Goal: Task Accomplishment & Management: Use online tool/utility

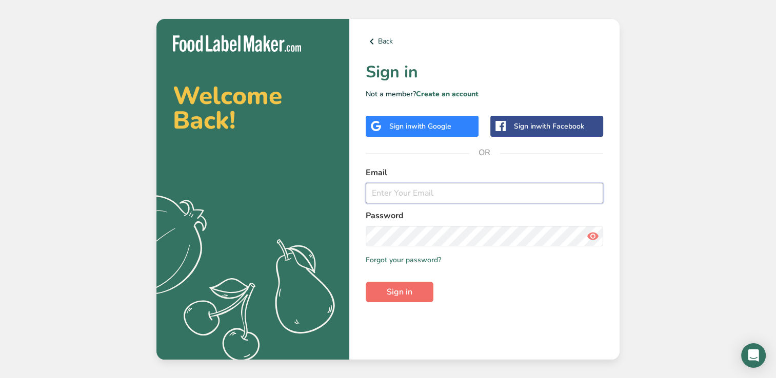
type input "[EMAIL_ADDRESS][DOMAIN_NAME]"
click at [393, 291] on span "Sign in" at bounding box center [400, 292] width 26 height 12
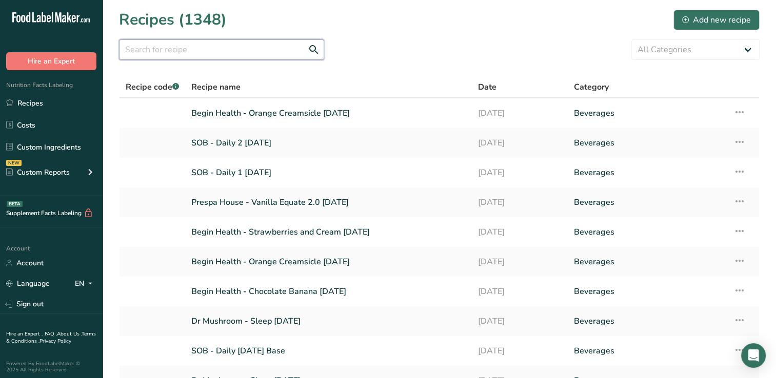
click at [246, 49] on input "text" at bounding box center [221, 49] width 205 height 21
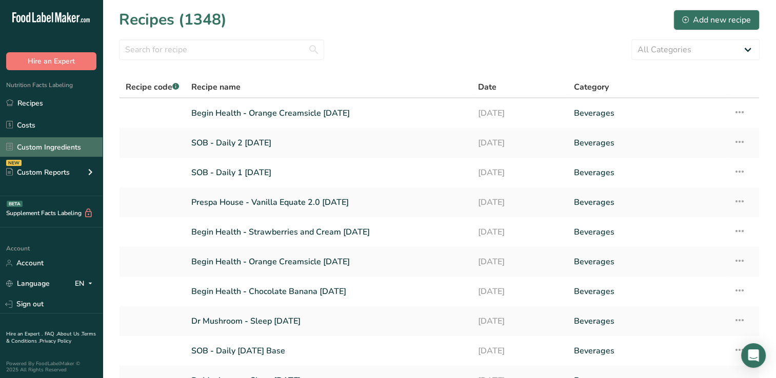
click at [50, 147] on link "Custom Ingredients" at bounding box center [51, 146] width 103 height 19
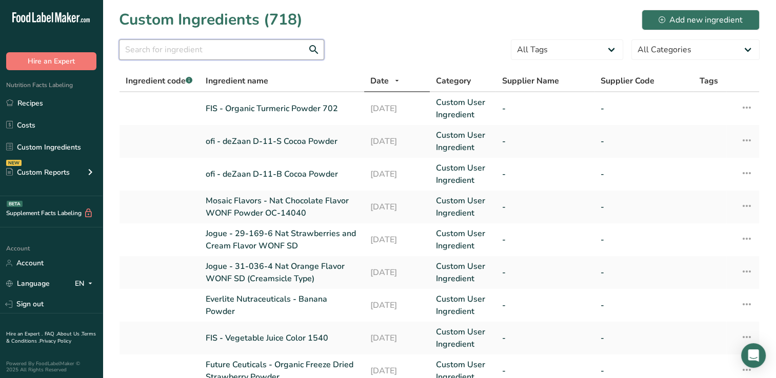
click at [196, 48] on input "text" at bounding box center [221, 49] width 205 height 21
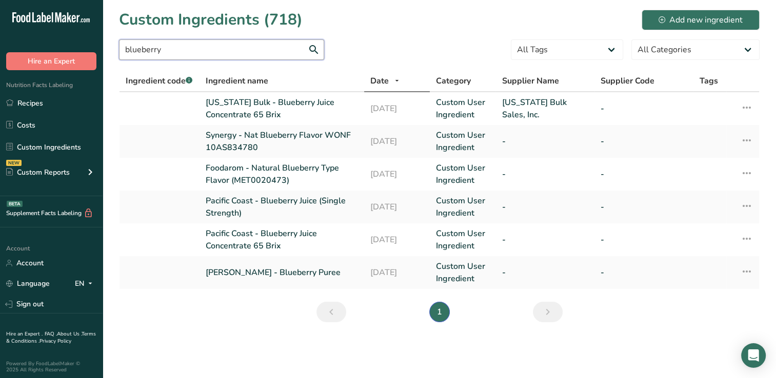
type input "blueberry"
click at [311, 207] on link "Pacific Coast - Blueberry Juice (Single Strength)" at bounding box center [282, 207] width 152 height 25
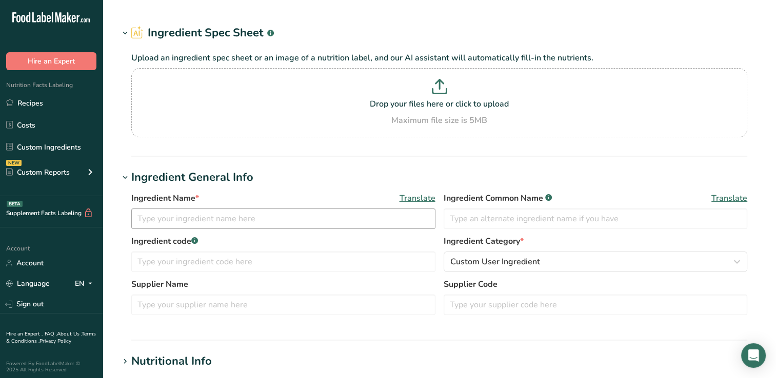
type input "Pacific Coast - Blueberry Juice (Single Strength)"
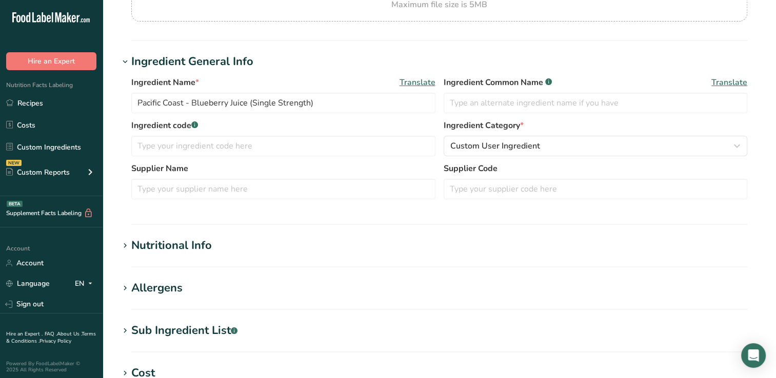
scroll to position [154, 0]
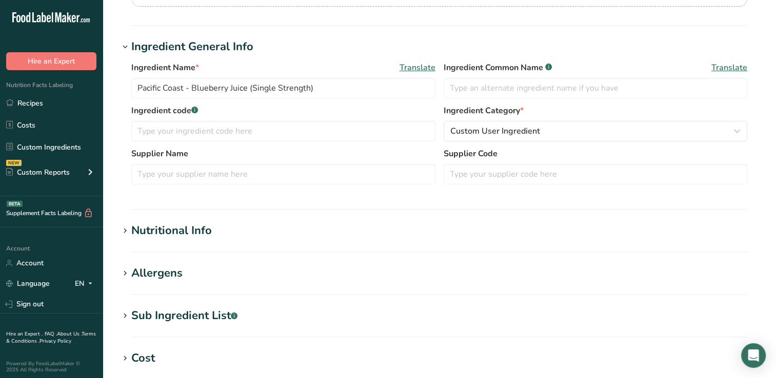
click at [192, 232] on div "Nutritional Info" at bounding box center [171, 231] width 80 height 17
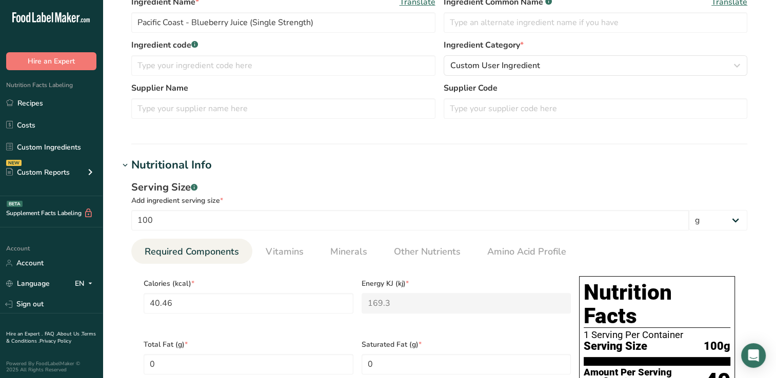
scroll to position [205, 0]
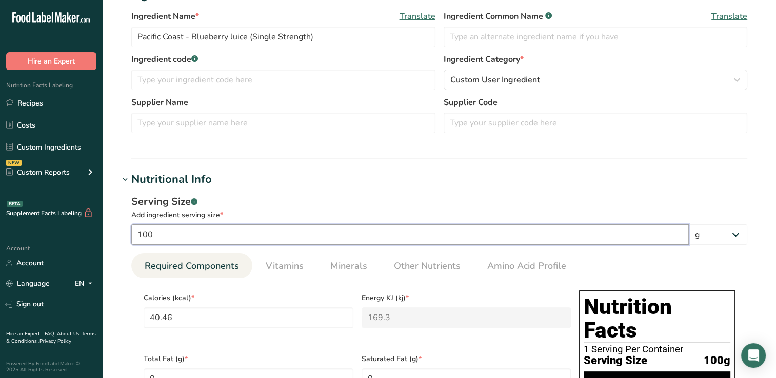
click at [163, 234] on input "100" at bounding box center [409, 235] width 557 height 21
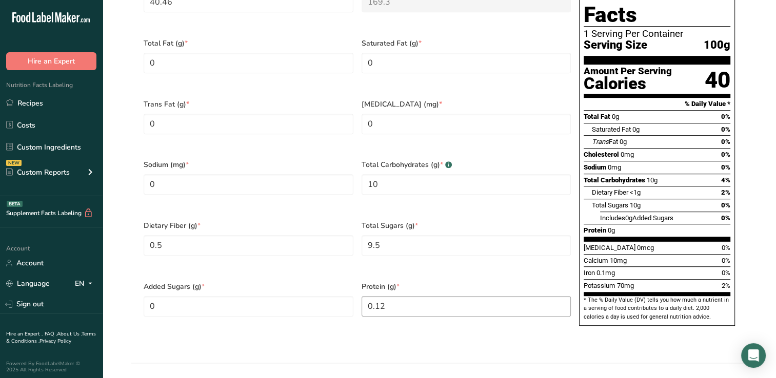
scroll to position [513, 0]
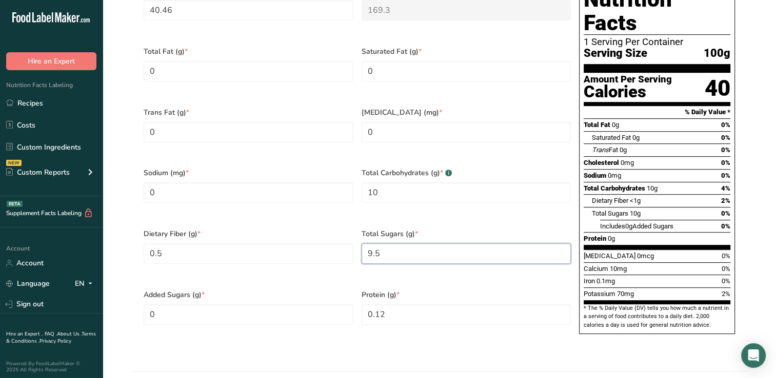
click at [421, 244] on Sugars "9.5" at bounding box center [466, 254] width 210 height 21
type Sugars "9.5001"
click at [414, 259] on div "Total Sugars (g) * 9.5001" at bounding box center [466, 253] width 218 height 61
click at [406, 244] on Sugars "9.5001" at bounding box center [466, 254] width 210 height 21
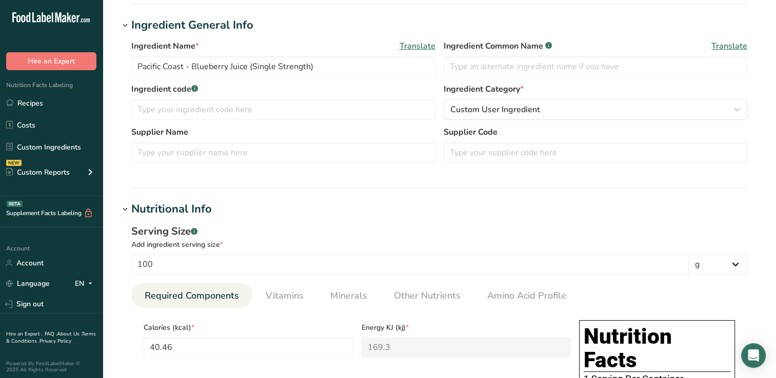
scroll to position [103, 0]
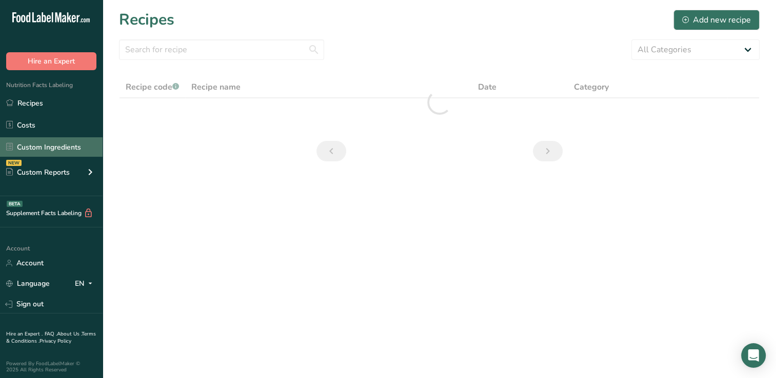
click at [48, 148] on link "Custom Ingredients" at bounding box center [51, 146] width 103 height 19
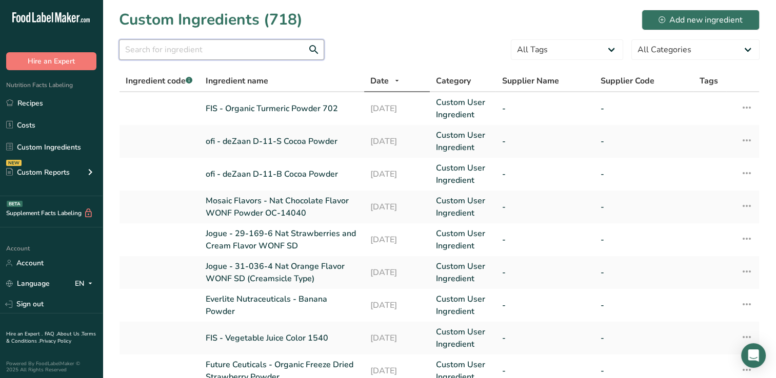
click at [270, 49] on input "text" at bounding box center [221, 49] width 205 height 21
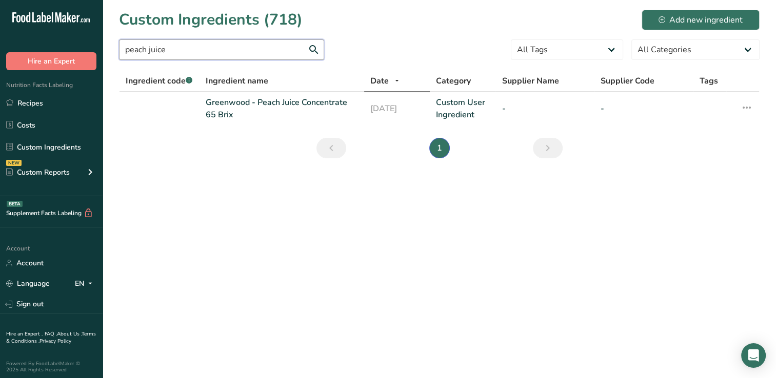
click at [181, 52] on input "peach juice" at bounding box center [221, 49] width 205 height 21
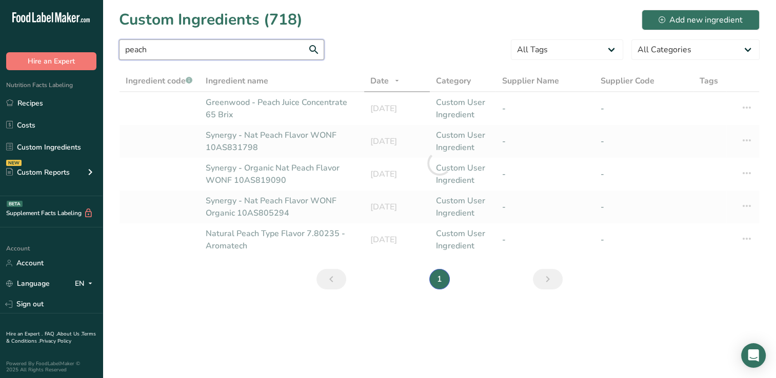
type input "peach"
click at [286, 109] on div at bounding box center [439, 163] width 640 height 187
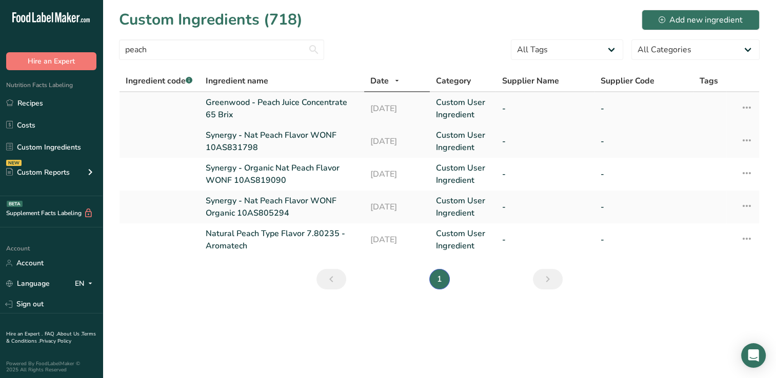
click at [292, 111] on link "Greenwood - Peach Juice Concentrate 65 Brix" at bounding box center [282, 108] width 152 height 25
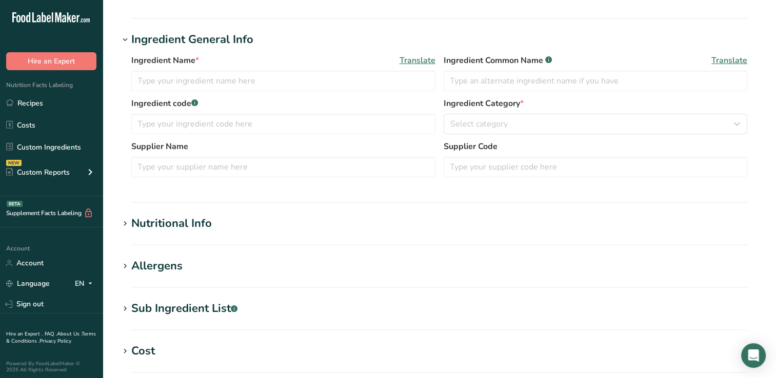
type input "Greenwood - Peach Juice Concentrate 65 Brix"
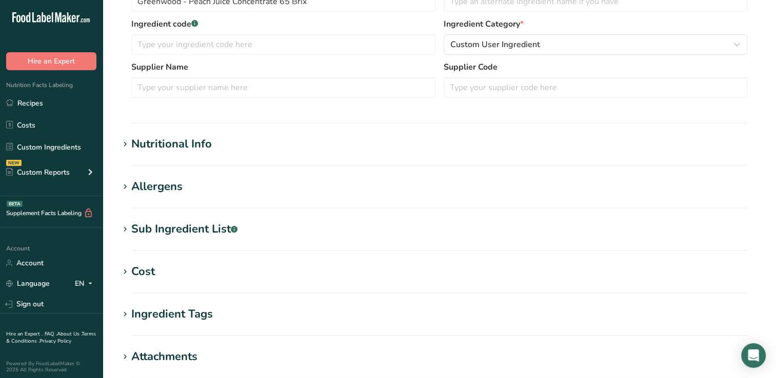
scroll to position [228, 0]
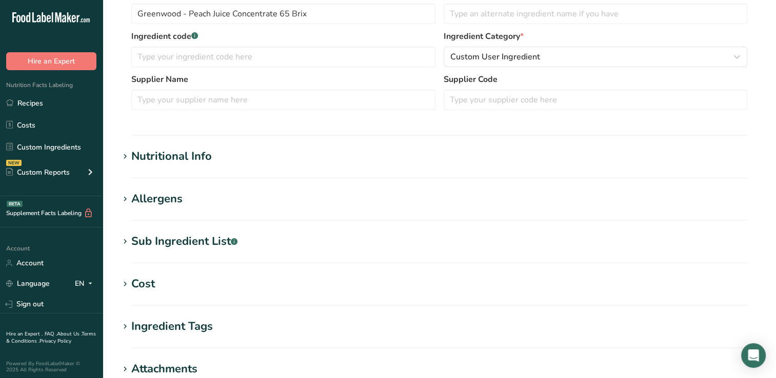
click at [158, 147] on section "Edit Greenwood - Peach Juice Concentrate 65 Brix Ingredient Spec Sheet .a-a{fil…" at bounding box center [439, 148] width 673 height 753
click at [159, 152] on div "Nutritional Info" at bounding box center [171, 156] width 80 height 17
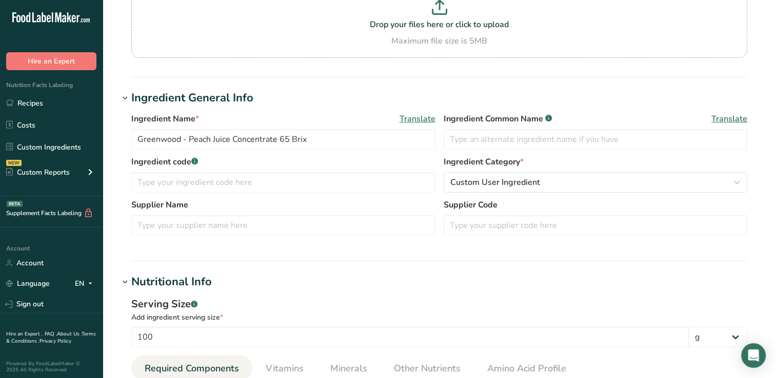
scroll to position [0, 0]
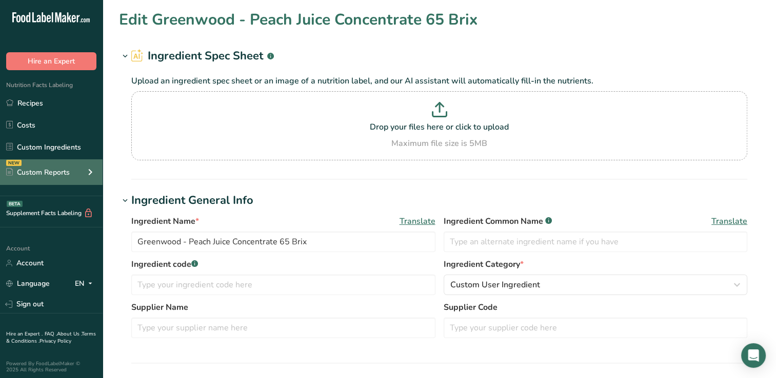
click at [47, 170] on div "Custom Reports" at bounding box center [38, 172] width 64 height 11
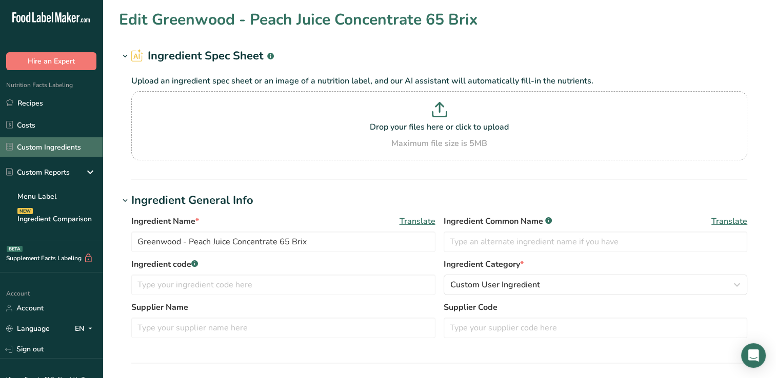
click at [52, 149] on link "Custom Ingredients" at bounding box center [51, 146] width 103 height 19
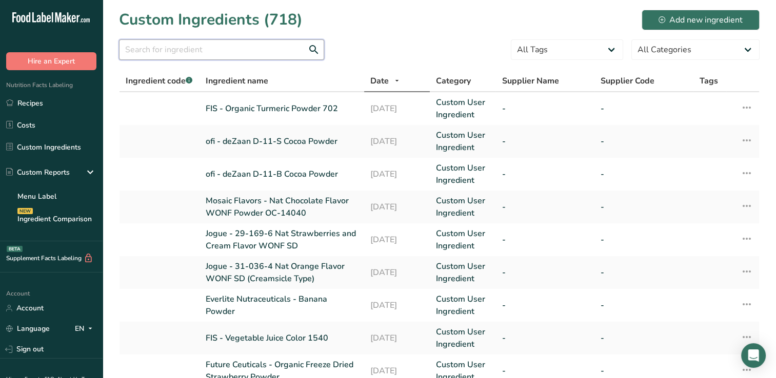
click at [247, 52] on input "text" at bounding box center [221, 49] width 205 height 21
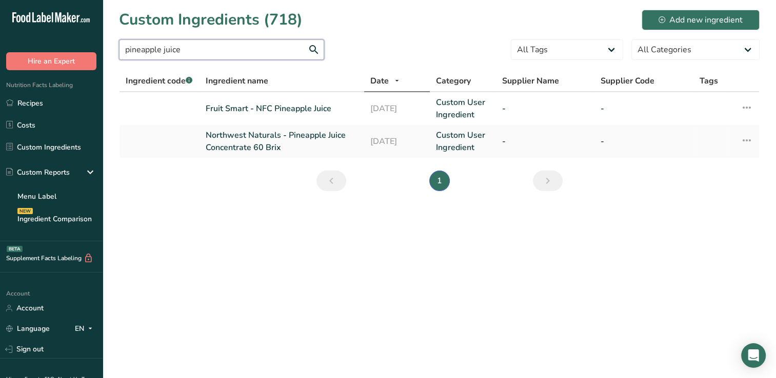
type input "pineapple juice"
click at [299, 140] on link "Northwest Naturals - Pineapple Juice Concentrate 60 Brix" at bounding box center [282, 141] width 152 height 25
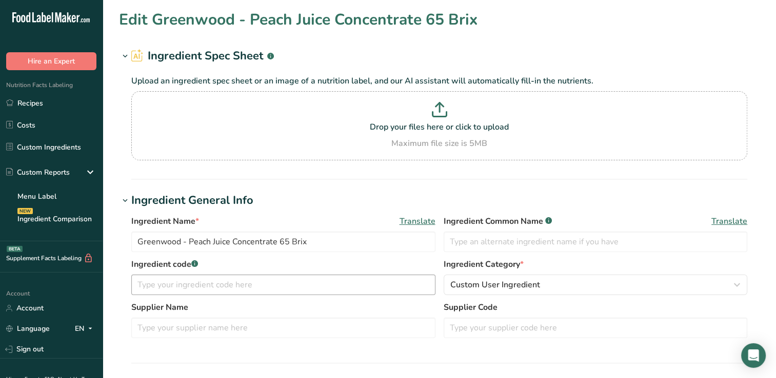
type input "Northwest Naturals - Pineapple Juice Concentrate 60 Brix"
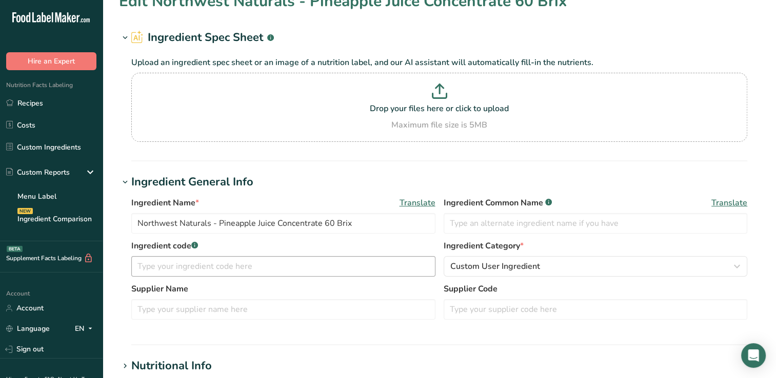
type input "247"
type KJ "1033.4"
type Fat "0"
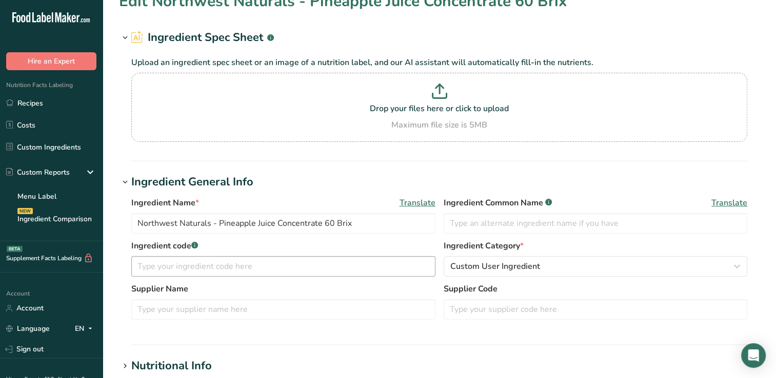
type input "0"
type input "41"
type Carbohydrates "60"
type Fiber "1.2"
type Sugars "53"
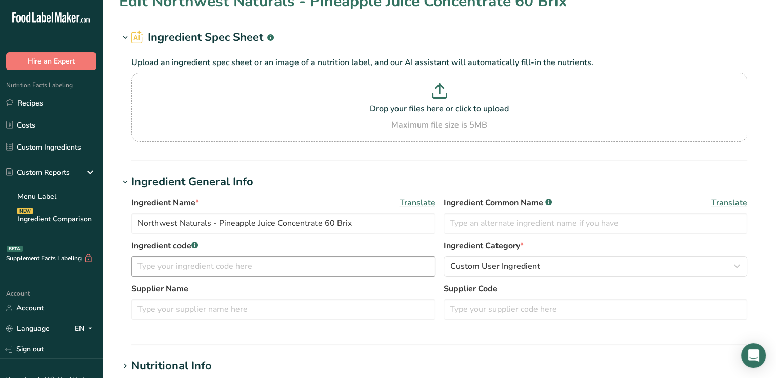
type Sugars "0"
type input "1.5"
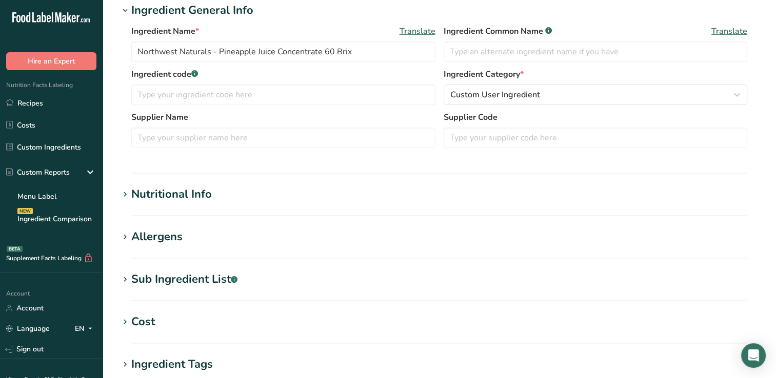
scroll to position [205, 0]
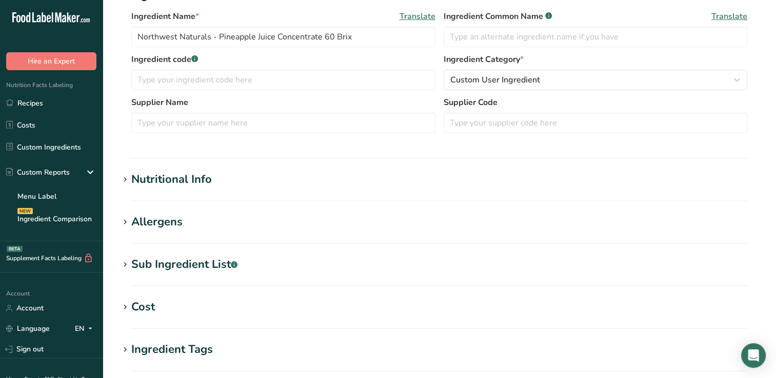
click at [144, 179] on div "Nutritional Info" at bounding box center [171, 179] width 80 height 17
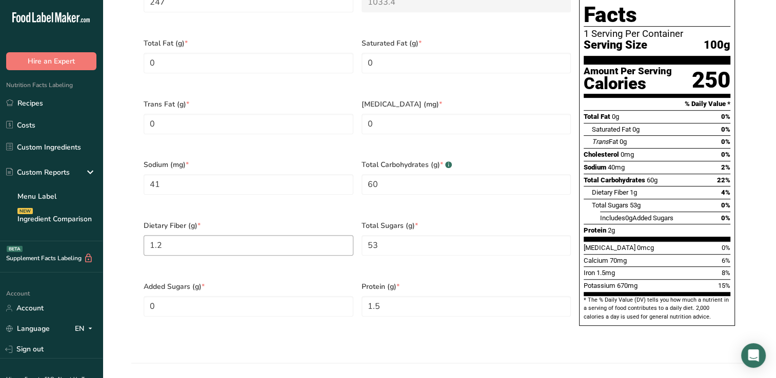
scroll to position [513, 0]
